Goal: Task Accomplishment & Management: Complete application form

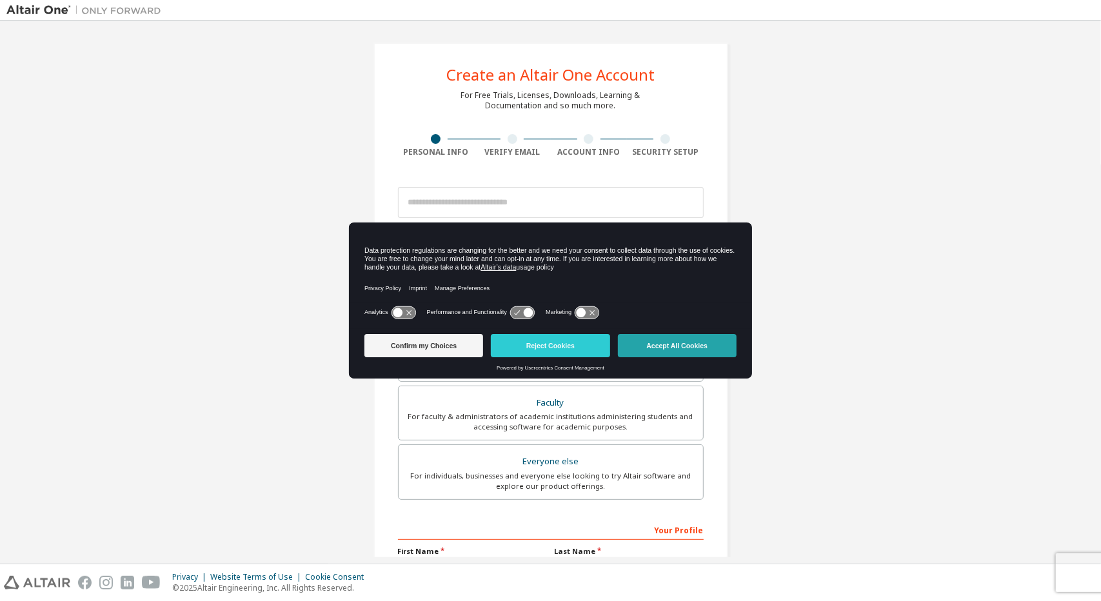
click at [636, 337] on button "Accept All Cookies" at bounding box center [677, 345] width 119 height 23
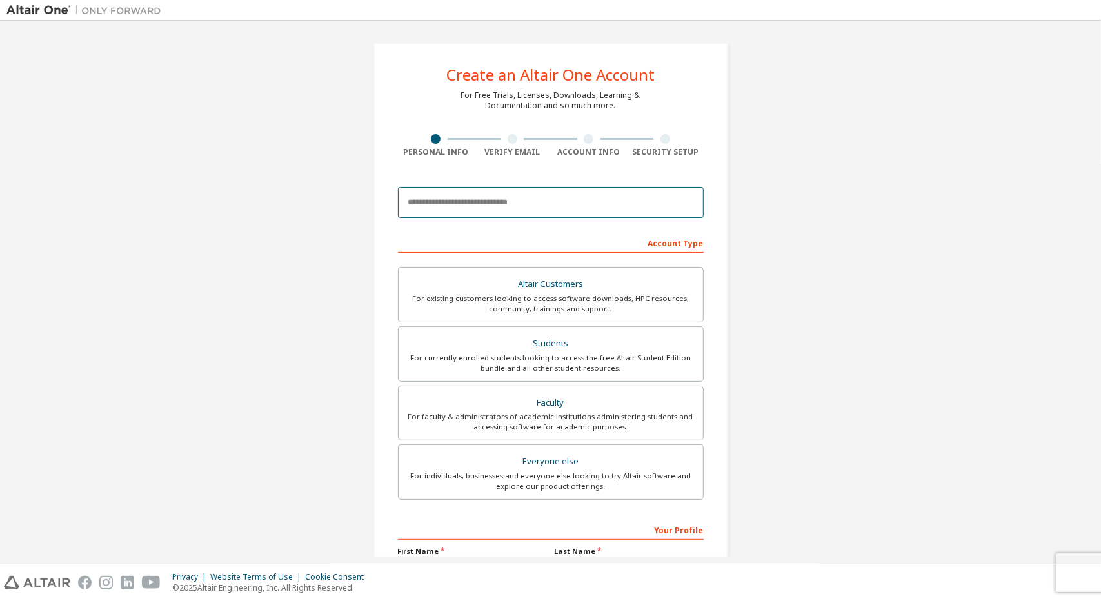
click at [539, 200] on input "email" at bounding box center [551, 202] width 306 height 31
type input "**********"
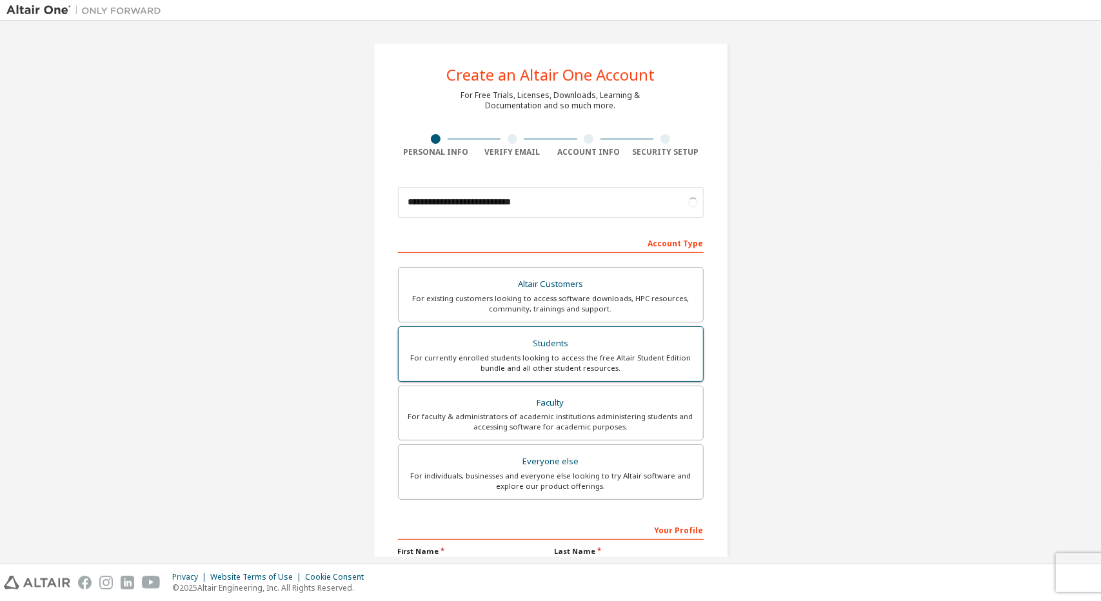
click at [544, 350] on div "Students" at bounding box center [550, 344] width 289 height 18
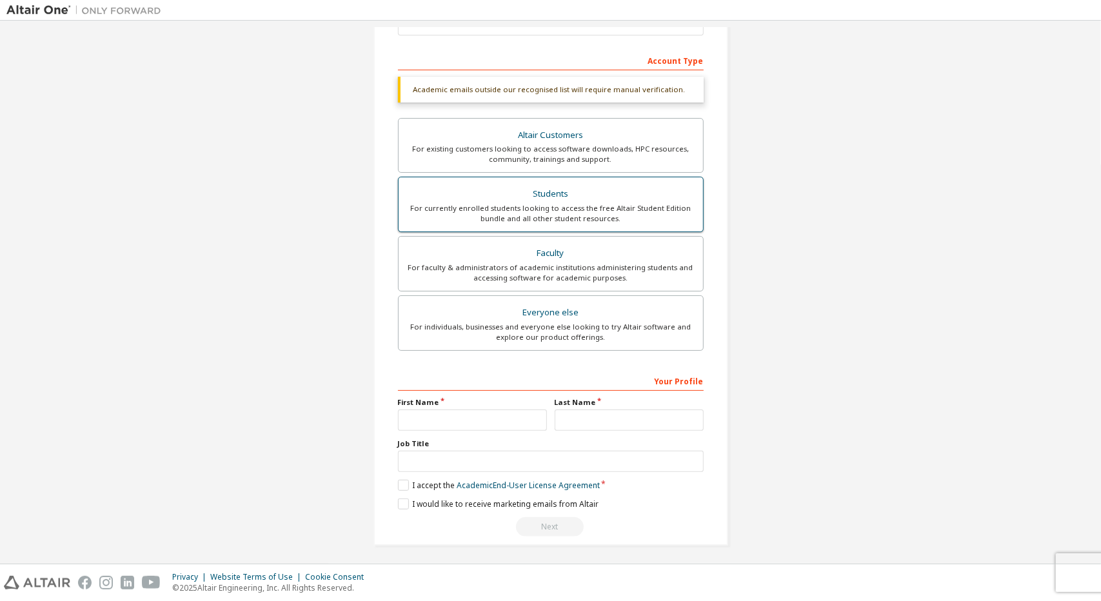
scroll to position [183, 0]
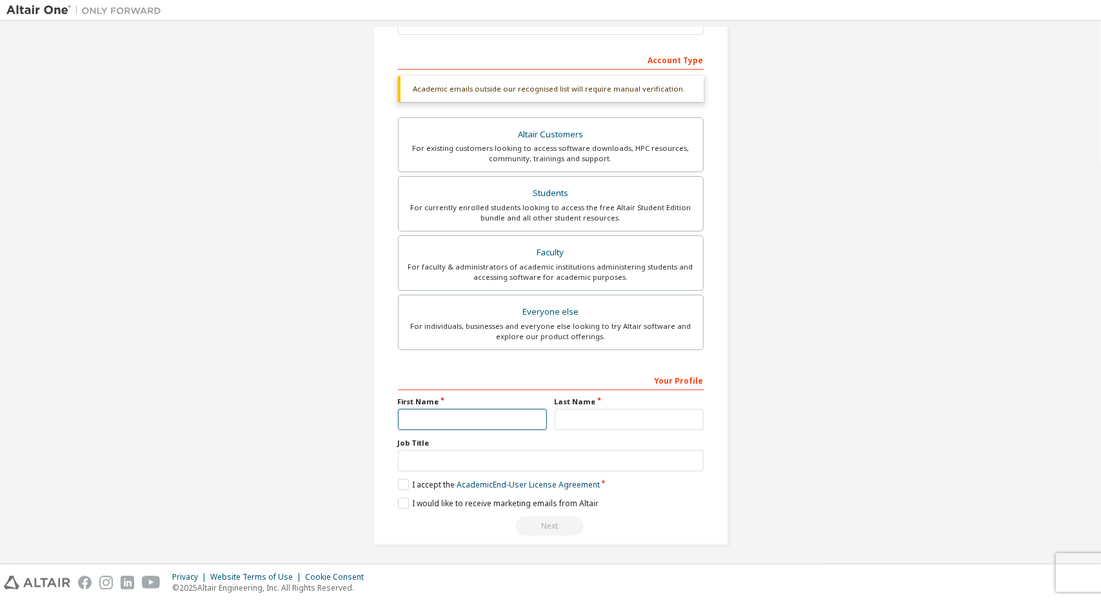
click at [493, 415] on input "text" at bounding box center [472, 419] width 149 height 21
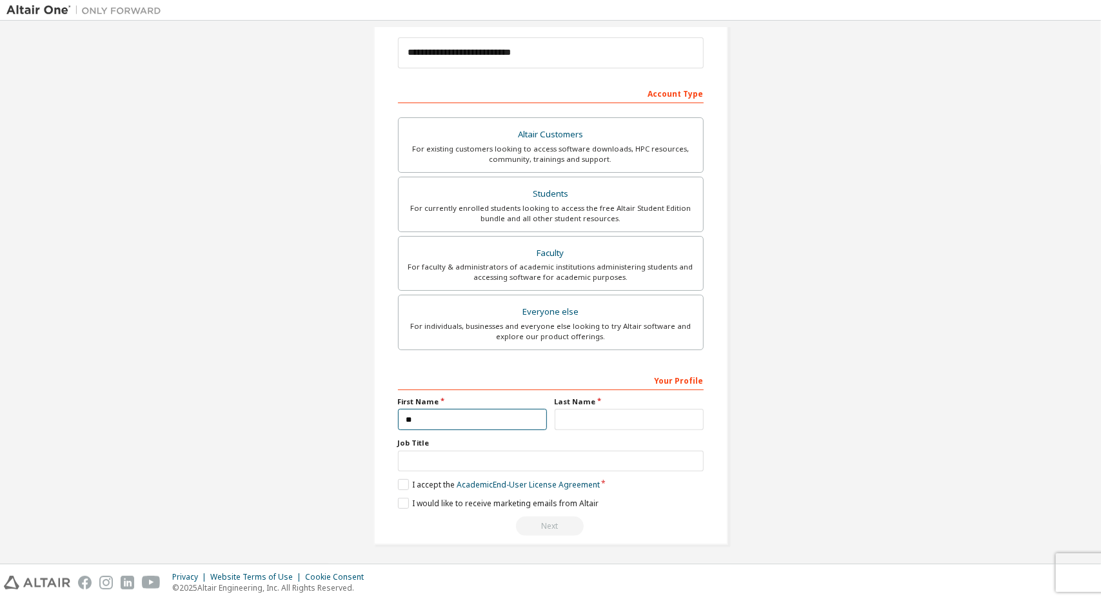
type input "*"
type input "**"
click at [572, 419] on input "text" at bounding box center [629, 419] width 149 height 21
type input "*"
click at [546, 490] on div "Your Profile First Name ** Last Name * Job Title Please provide State/Province …" at bounding box center [551, 453] width 306 height 167
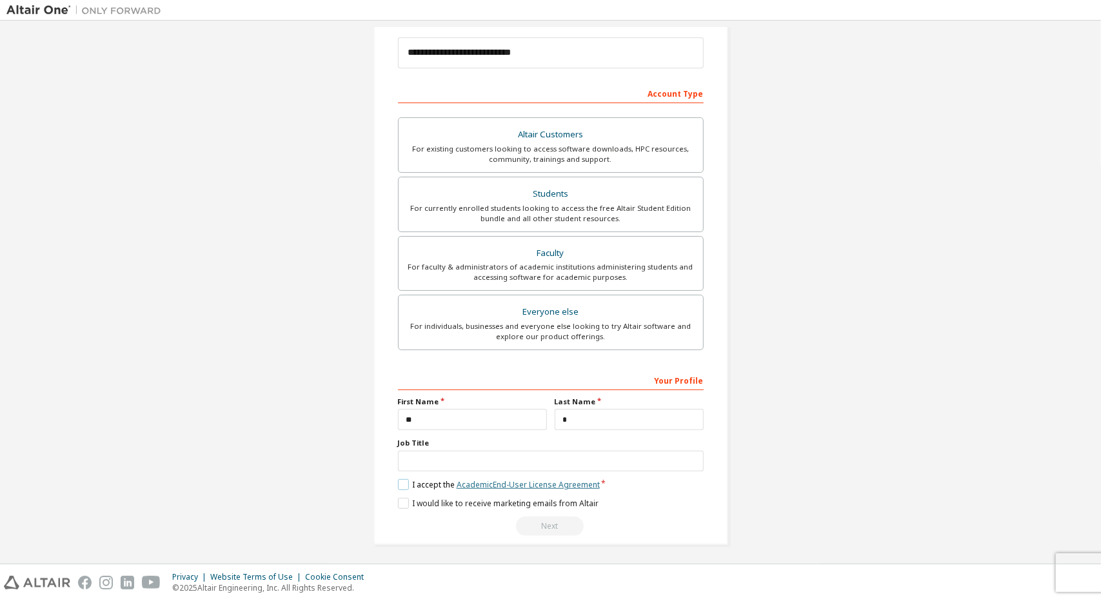
click at [539, 482] on link "Academic End-User License Agreement" at bounding box center [528, 484] width 143 height 11
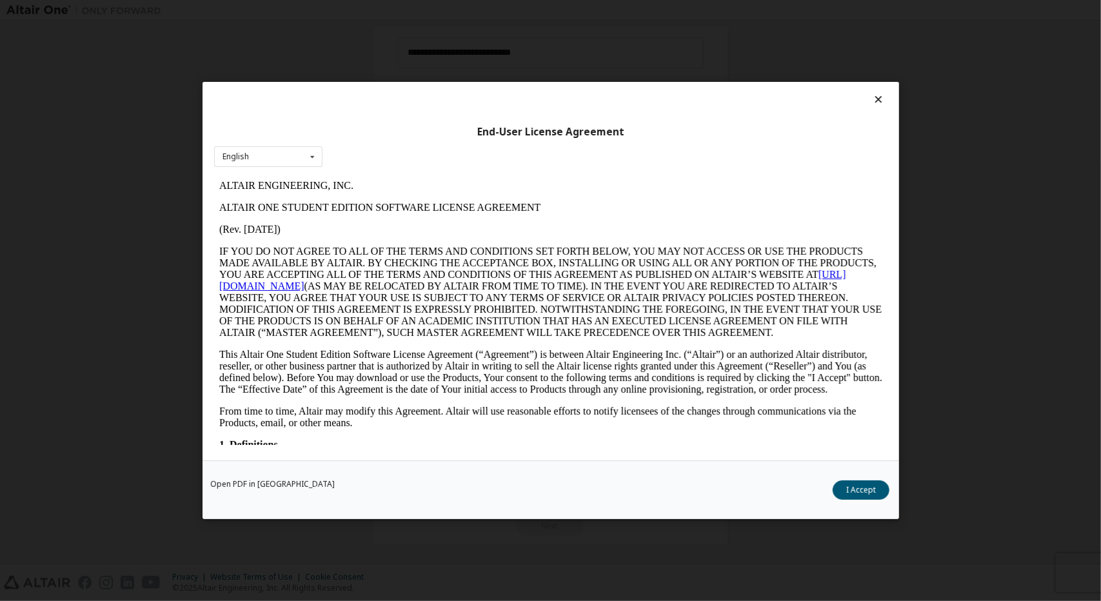
scroll to position [0, 0]
click at [851, 487] on button "I Accept" at bounding box center [861, 489] width 57 height 19
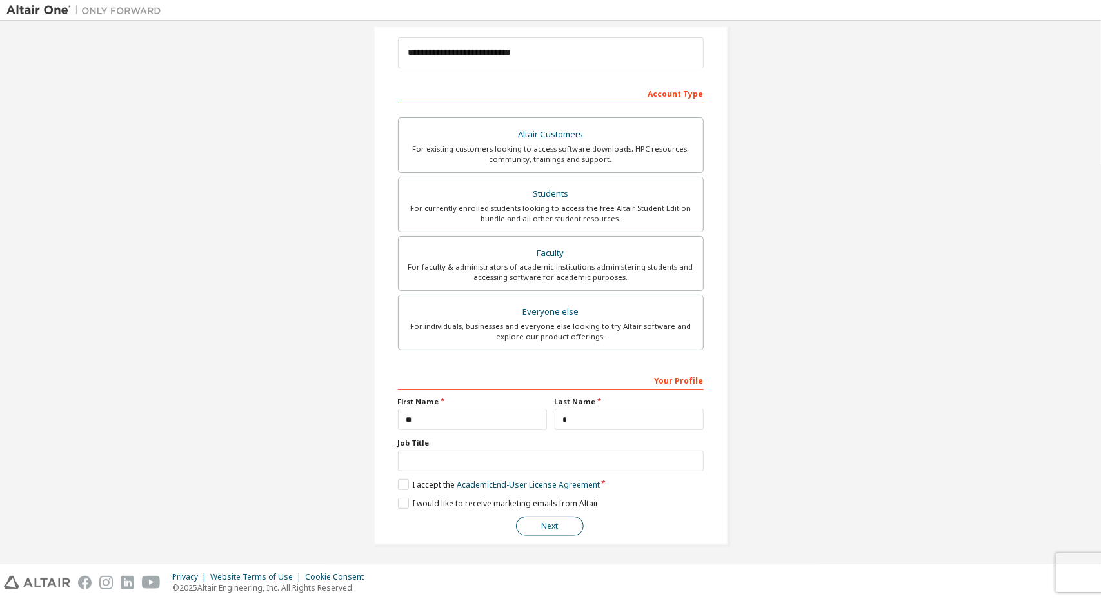
click at [555, 526] on button "Next" at bounding box center [550, 526] width 68 height 19
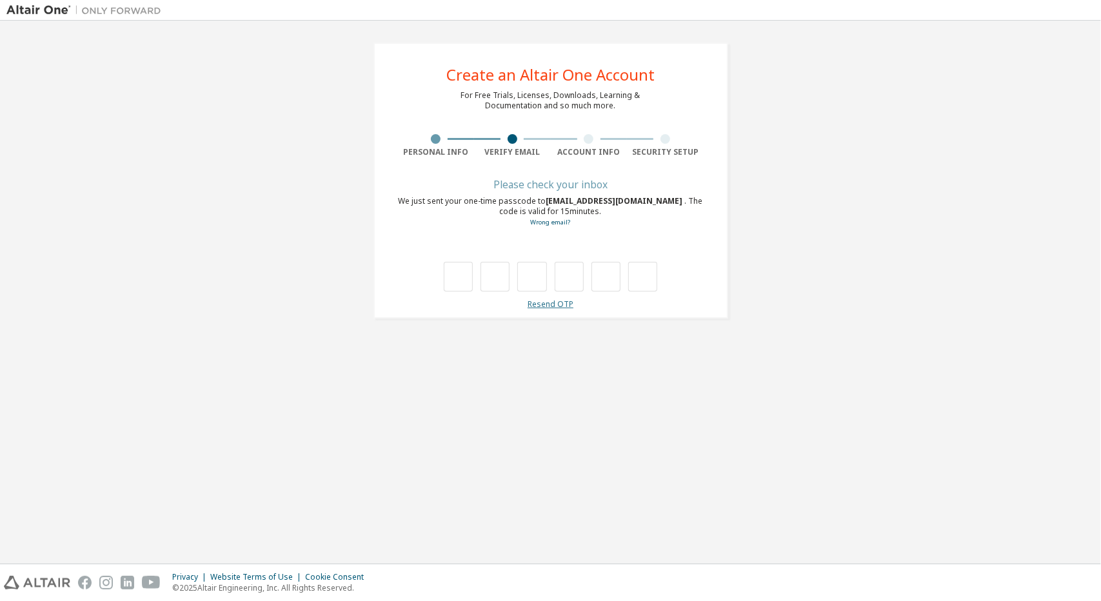
click at [555, 304] on link "Resend OTP" at bounding box center [551, 304] width 46 height 11
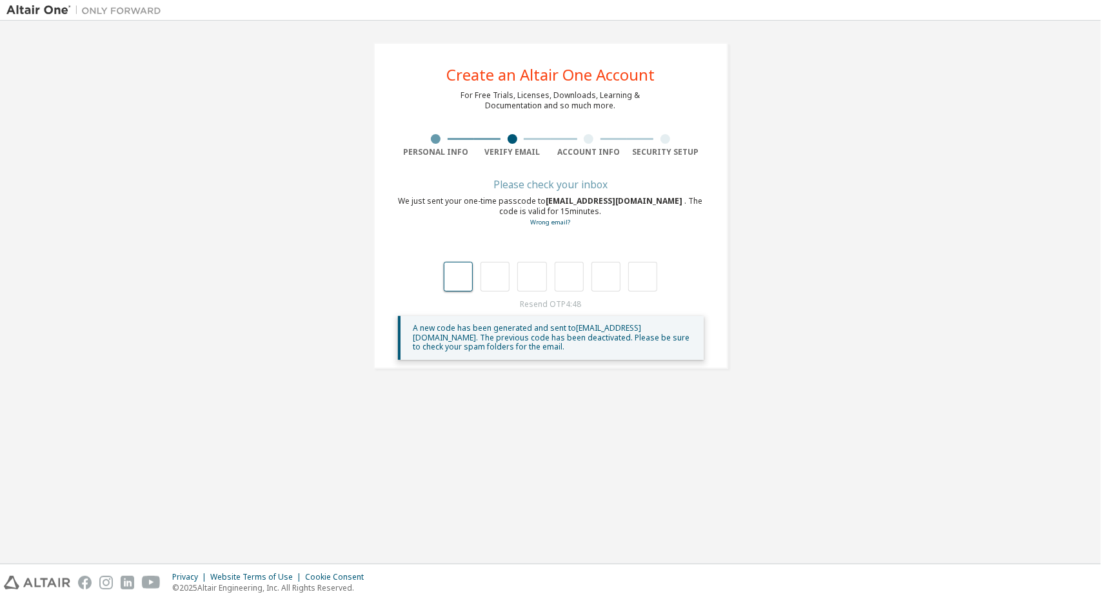
click at [466, 274] on input "text" at bounding box center [458, 277] width 29 height 30
type input "*"
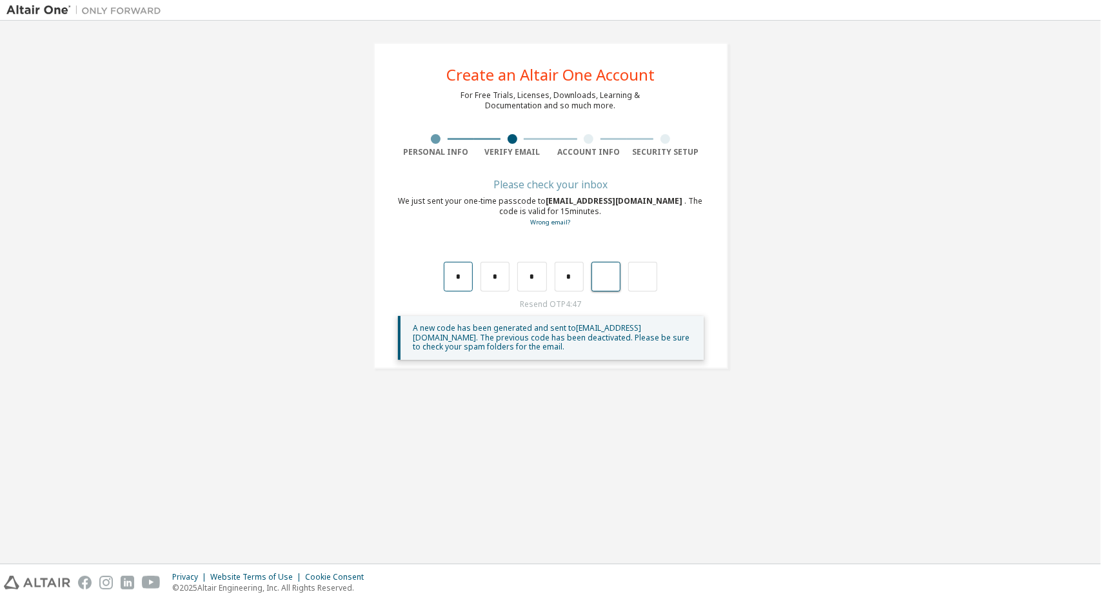
type input "*"
